Goal: Task Accomplishment & Management: Manage account settings

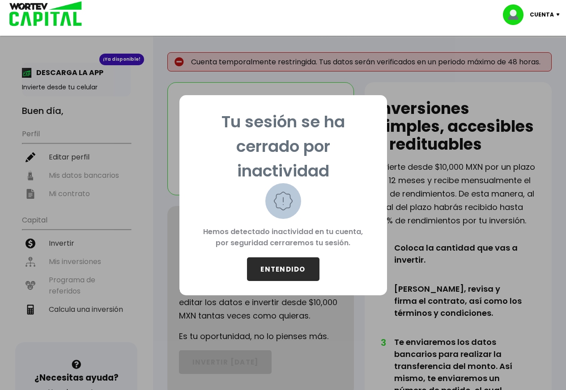
click at [285, 272] on button "ENTENDIDO" at bounding box center [283, 270] width 72 height 24
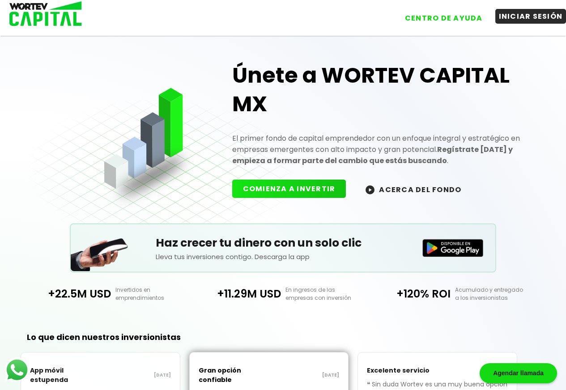
click at [510, 21] on button "INICIAR SESIÓN" at bounding box center [530, 16] width 71 height 15
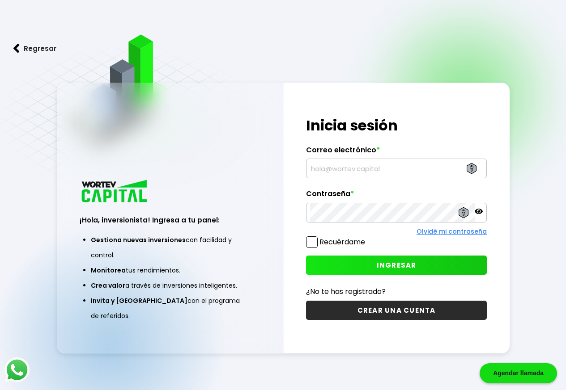
type input "[EMAIL_ADDRESS][DOMAIN_NAME]"
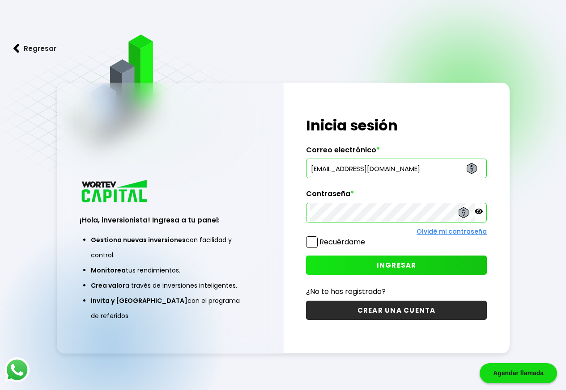
click at [334, 243] on label "Recuérdame" at bounding box center [342, 242] width 46 height 10
click at [367, 238] on input "Recuérdame" at bounding box center [367, 238] width 0 height 0
click at [412, 265] on span "INGRESAR" at bounding box center [397, 265] width 40 height 9
